Goal: Task Accomplishment & Management: Use online tool/utility

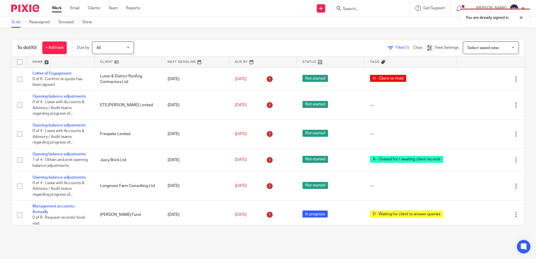
click at [107, 62] on link at bounding box center [128, 61] width 68 height 11
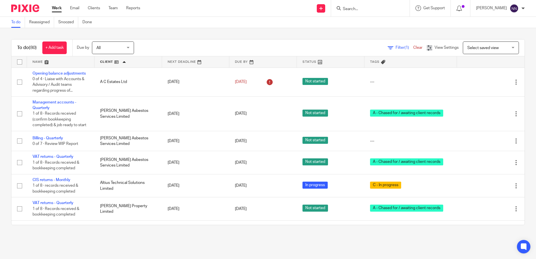
click at [397, 10] on form at bounding box center [372, 8] width 60 height 7
click at [364, 8] on input "Search" at bounding box center [367, 9] width 50 height 5
type input "red eur"
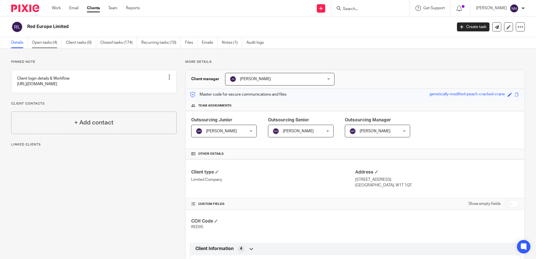
click at [45, 42] on link "Open tasks (4)" at bounding box center [47, 42] width 30 height 11
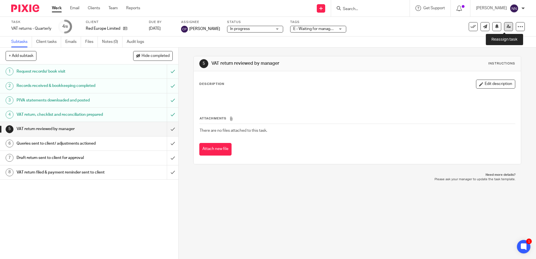
click at [506, 28] on icon at bounding box center [508, 26] width 4 height 4
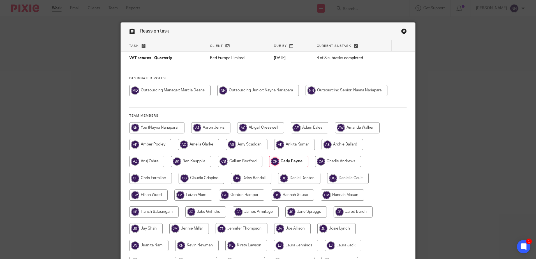
click at [300, 211] on input "radio" at bounding box center [305, 211] width 41 height 11
radio input "true"
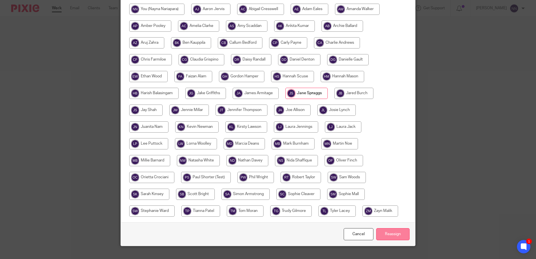
scroll to position [128, 0]
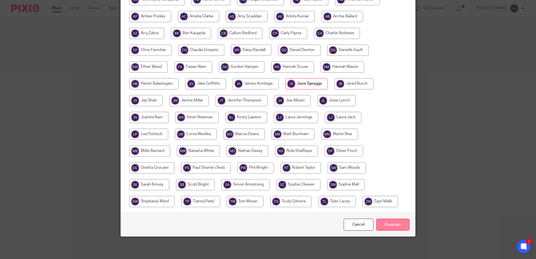
click at [385, 225] on input "Reassign" at bounding box center [392, 225] width 33 height 12
